Goal: Information Seeking & Learning: Learn about a topic

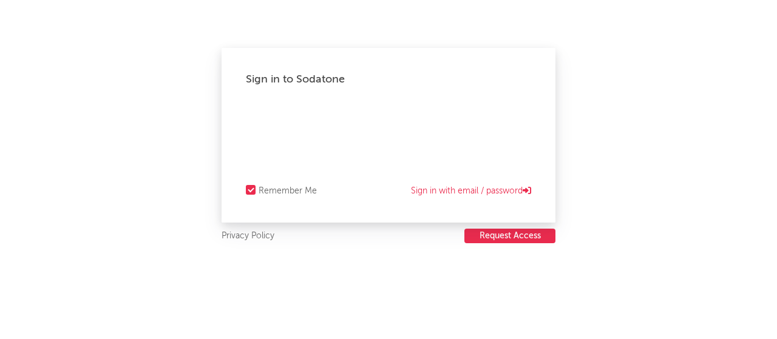
select select "recorded_music"
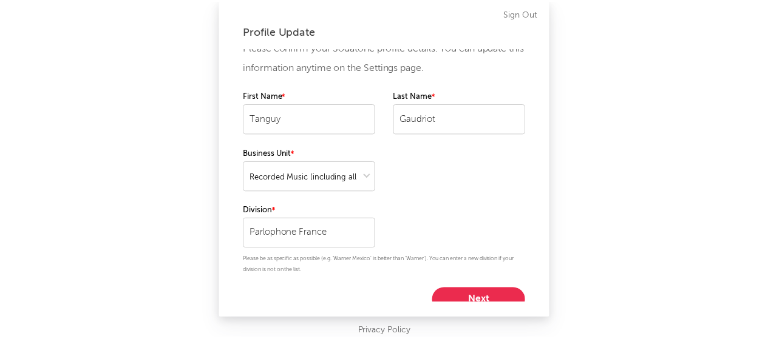
scroll to position [19, 0]
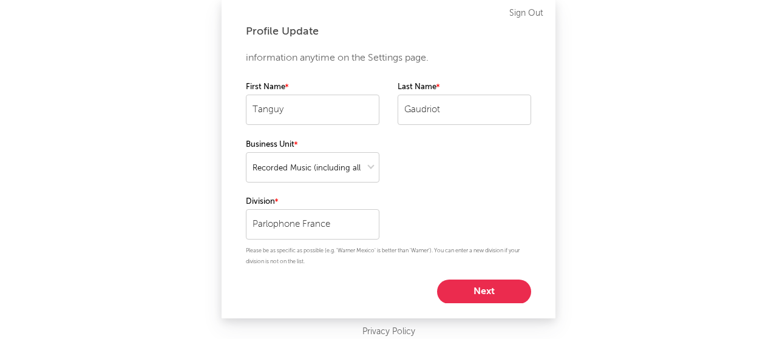
click at [455, 290] on button "Next" at bounding box center [484, 292] width 94 height 24
select select "other"
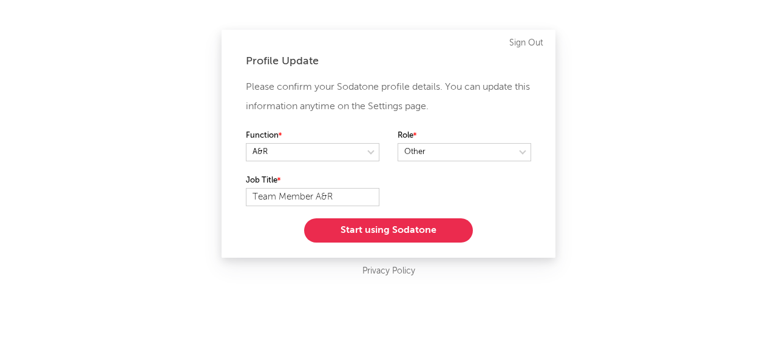
click at [402, 229] on button "Start using Sodatone" at bounding box center [388, 230] width 169 height 24
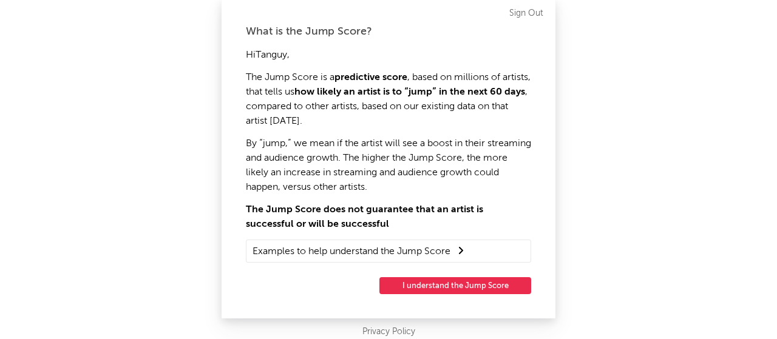
click at [434, 283] on button "I understand the Jump Score" at bounding box center [455, 285] width 152 height 17
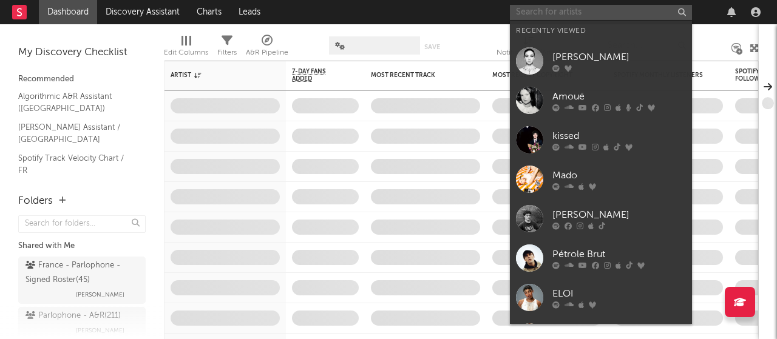
click at [546, 10] on input "text" at bounding box center [601, 12] width 182 height 15
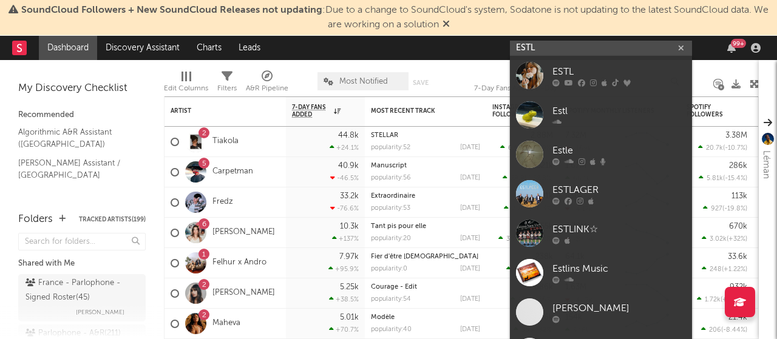
type input "ESTL"
click at [547, 78] on link "ESTL" at bounding box center [601, 75] width 182 height 39
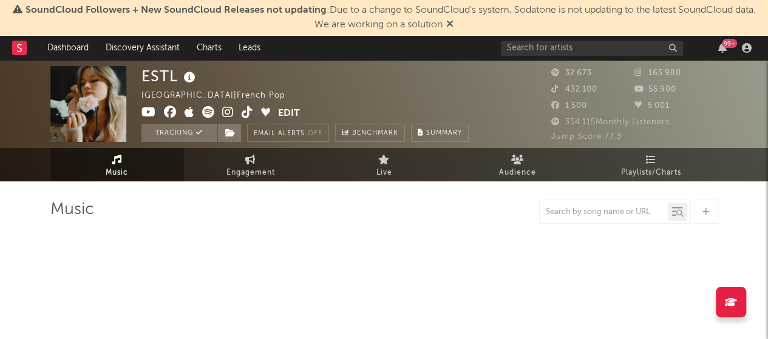
click at [451, 24] on icon at bounding box center [449, 24] width 7 height 10
select select "6m"
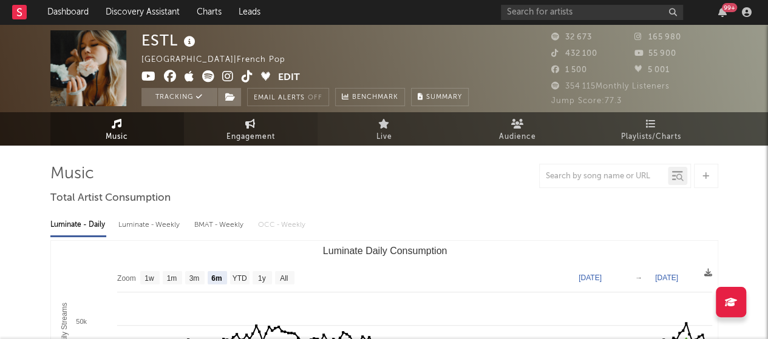
click at [217, 137] on link "Engagement" at bounding box center [250, 128] width 133 height 33
select select "1w"
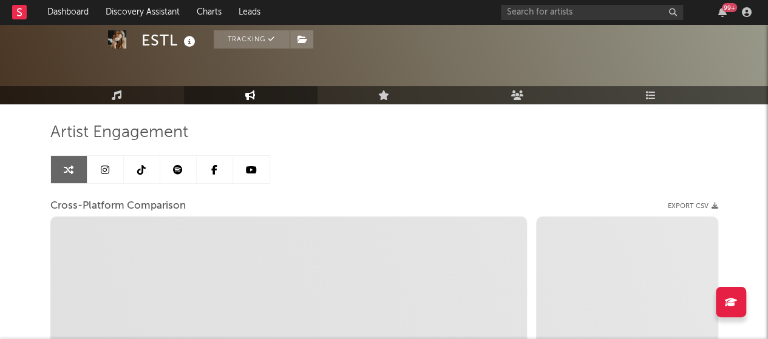
scroll to position [61, 0]
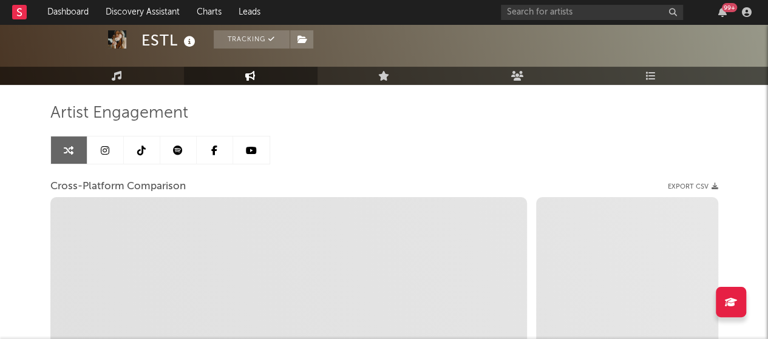
select select "1m"
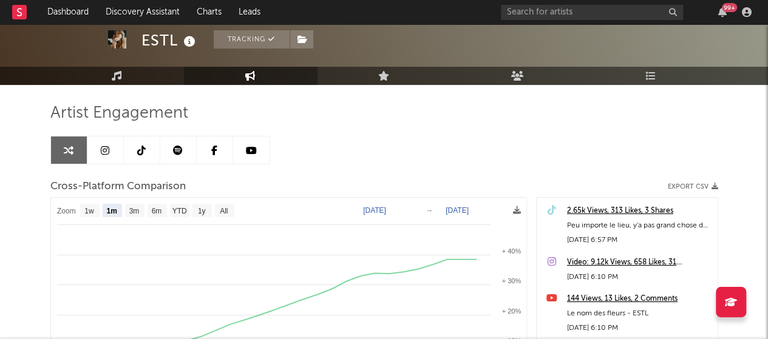
click at [107, 150] on icon at bounding box center [105, 151] width 8 height 10
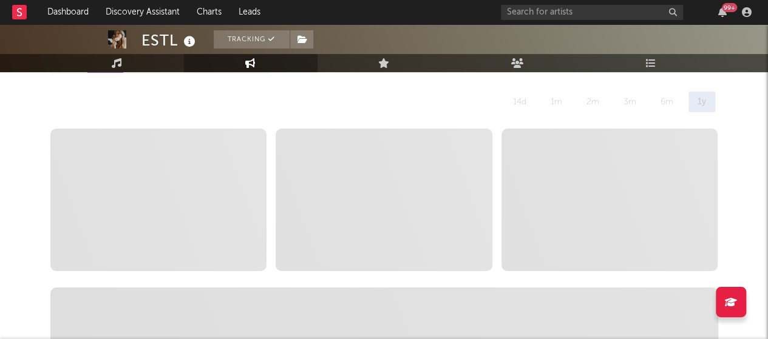
scroll to position [303, 0]
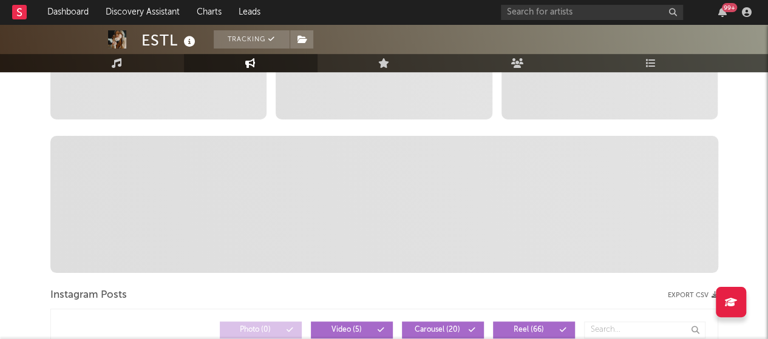
select select "6m"
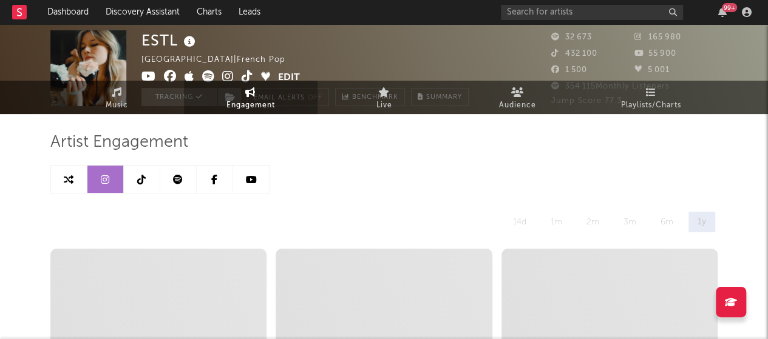
scroll to position [0, 0]
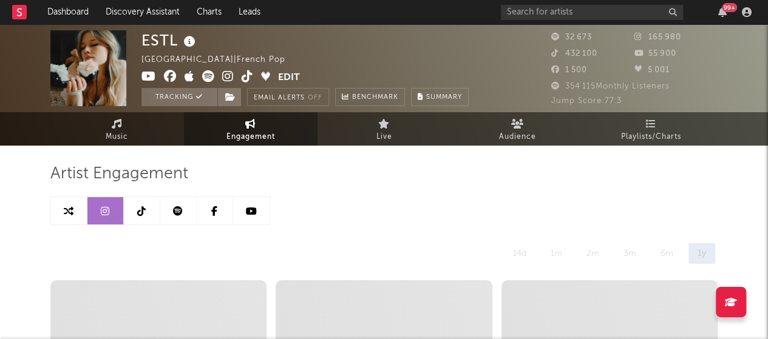
click at [170, 206] on link at bounding box center [178, 210] width 36 height 27
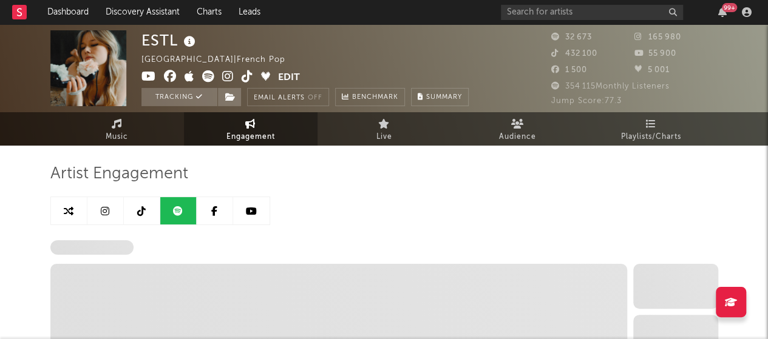
select select "6m"
select select "1w"
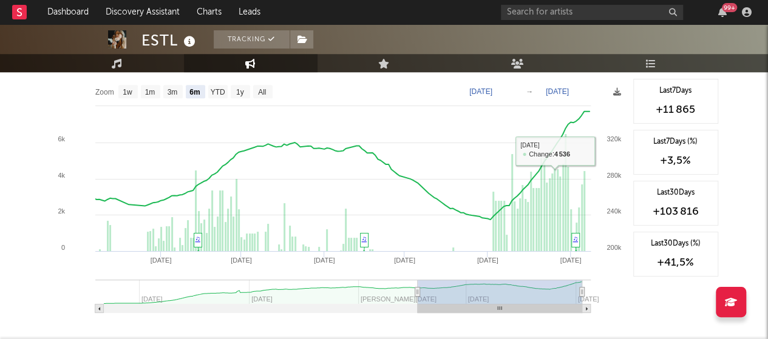
scroll to position [485, 0]
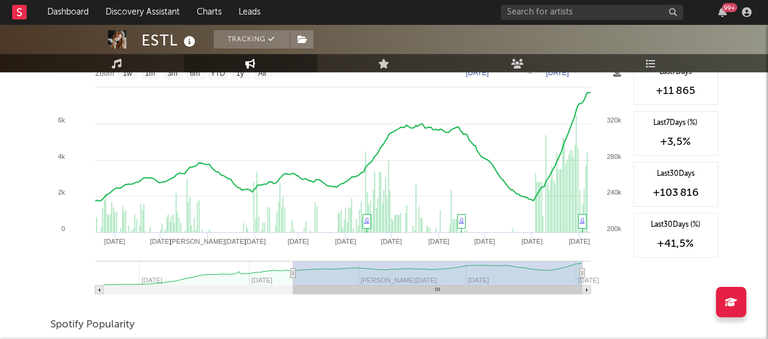
type input "[DATE]"
drag, startPoint x: 419, startPoint y: 274, endPoint x: 292, endPoint y: 289, distance: 127.0
click at [292, 289] on g at bounding box center [342, 277] width 495 height 33
